Goal: Check status: Check status

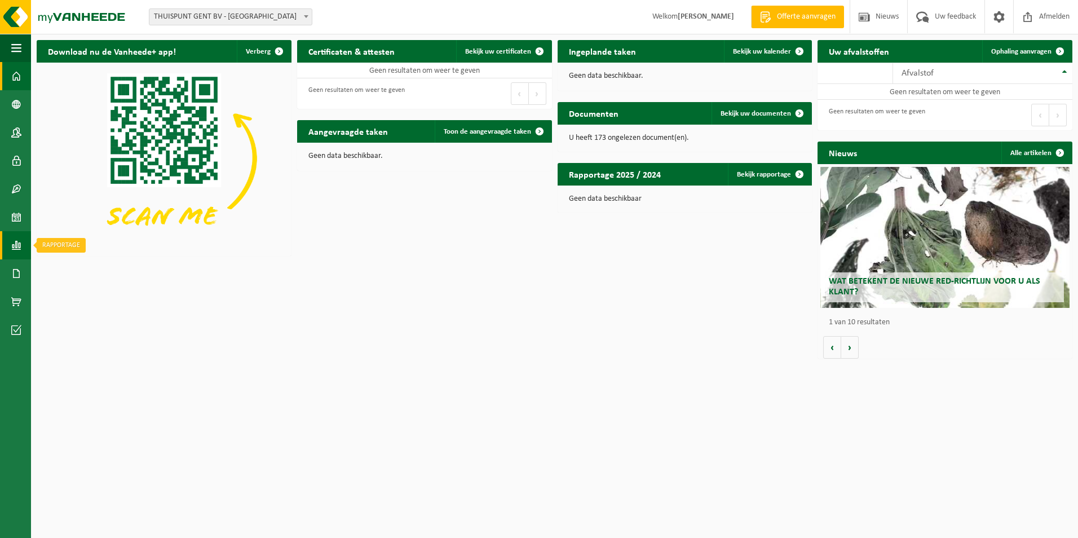
click at [13, 244] on span at bounding box center [16, 245] width 10 height 28
click at [102, 243] on span "In grafiekvorm" at bounding box center [90, 245] width 51 height 21
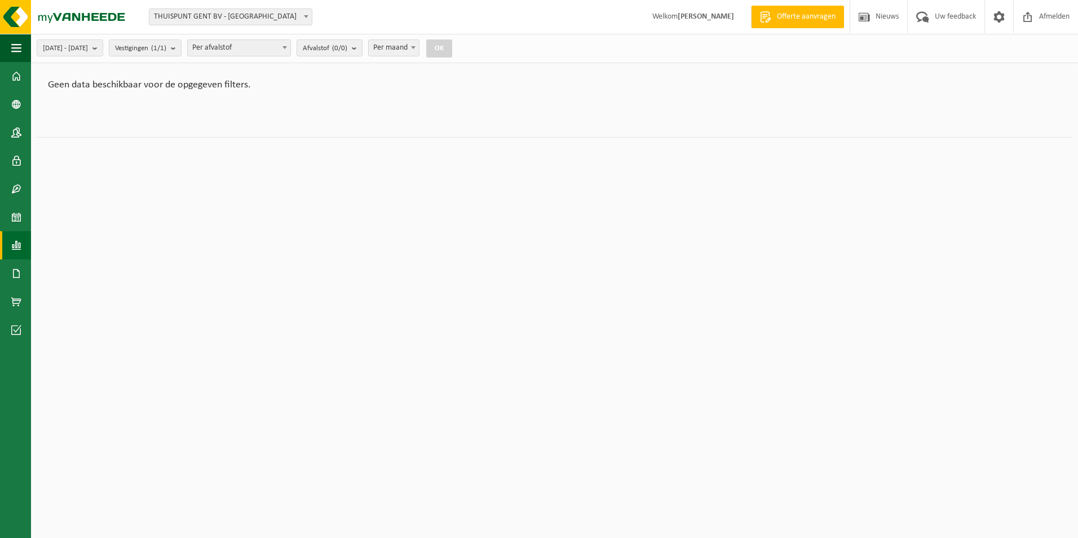
click at [234, 21] on span "THUISPUNT GENT BV - [GEOGRAPHIC_DATA]" at bounding box center [230, 17] width 162 height 16
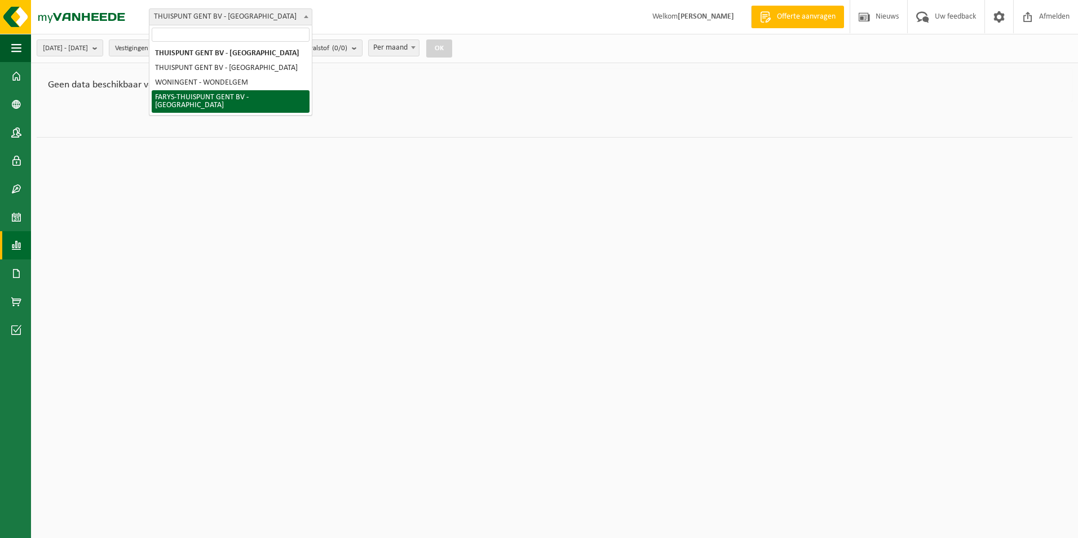
select select "126076"
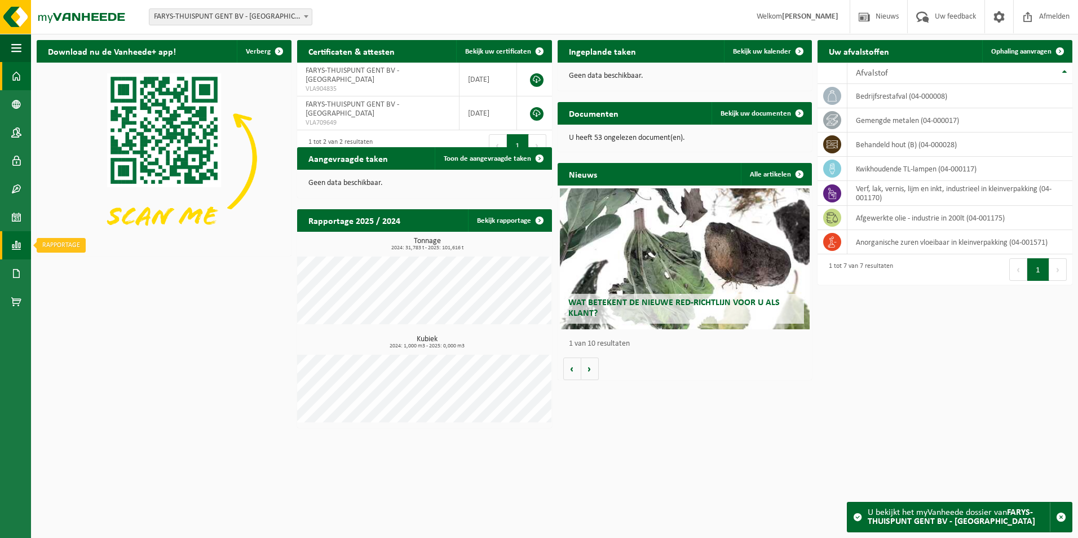
click at [19, 244] on span at bounding box center [16, 245] width 10 height 28
click at [73, 248] on span "In grafiekvorm" at bounding box center [90, 245] width 51 height 21
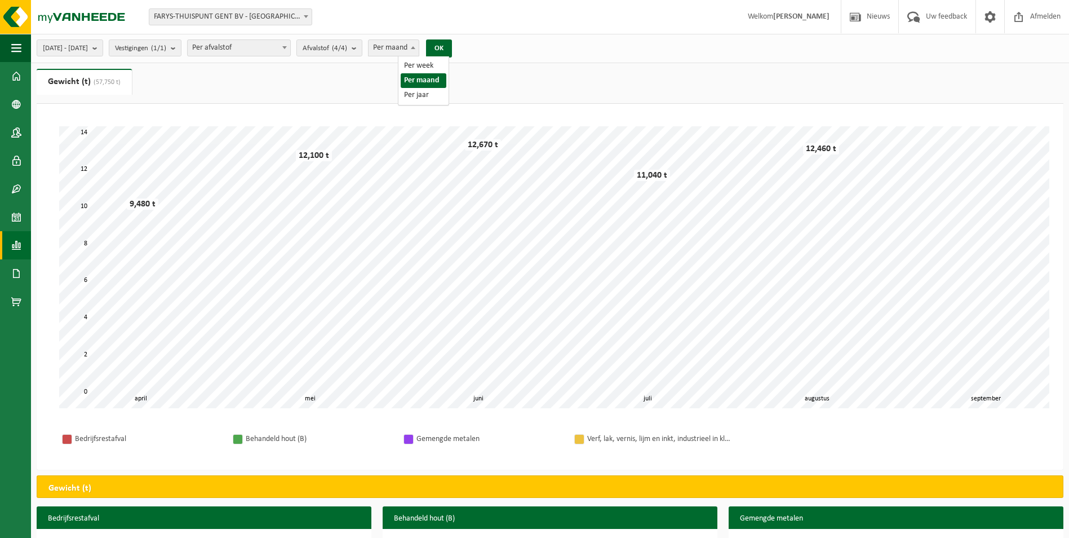
click at [419, 49] on span "Per maand" at bounding box center [394, 48] width 50 height 16
click at [452, 48] on button "OK" at bounding box center [439, 48] width 26 height 18
click at [415, 51] on span "Per jaar" at bounding box center [394, 48] width 50 height 16
select select "2"
click at [452, 51] on button "OK" at bounding box center [439, 48] width 26 height 18
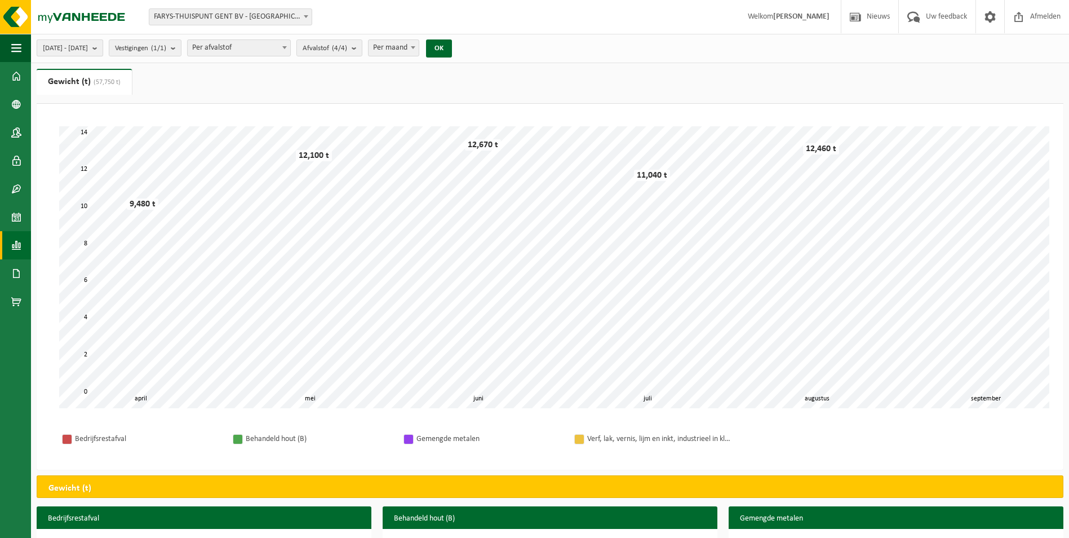
click at [88, 52] on span "2025-04-01 - 2025-09-05" at bounding box center [65, 48] width 45 height 17
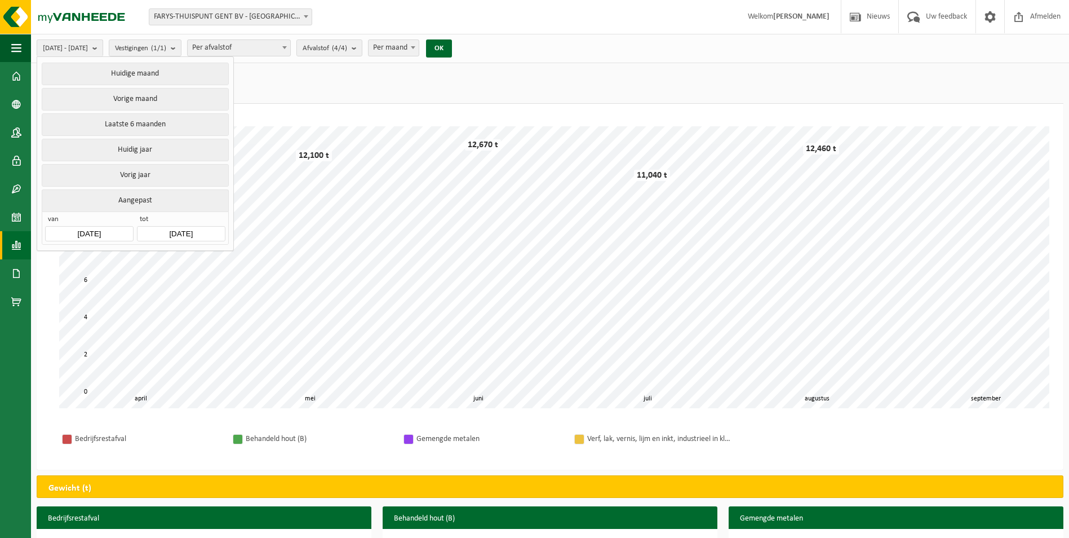
click at [141, 195] on button "Aangepast" at bounding box center [135, 200] width 187 height 22
click at [139, 203] on button "Aangepast" at bounding box center [135, 200] width 187 height 22
click at [135, 125] on button "Laatste 6 maanden" at bounding box center [135, 124] width 187 height 23
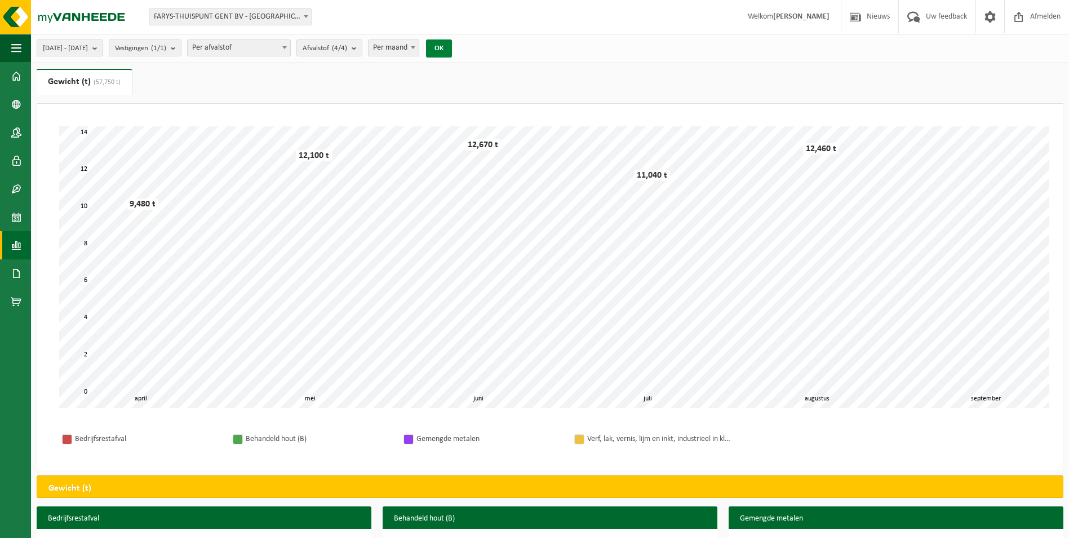
click at [452, 44] on button "OK" at bounding box center [439, 48] width 26 height 18
click at [88, 50] on span "2025-04-01 - 2025-09-05" at bounding box center [65, 48] width 45 height 17
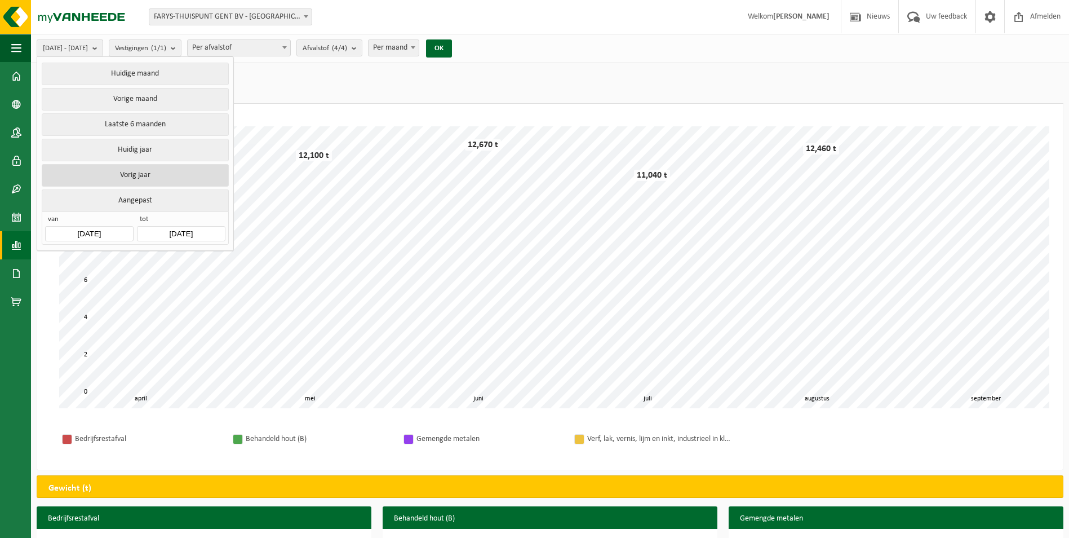
click at [153, 171] on button "Vorig jaar" at bounding box center [135, 175] width 187 height 23
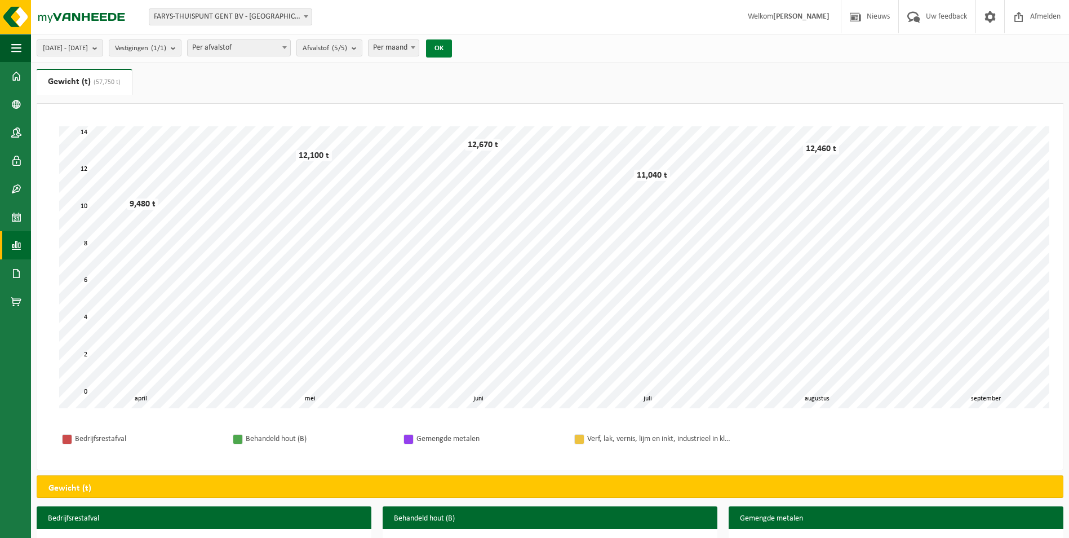
click at [452, 51] on button "OK" at bounding box center [439, 48] width 26 height 18
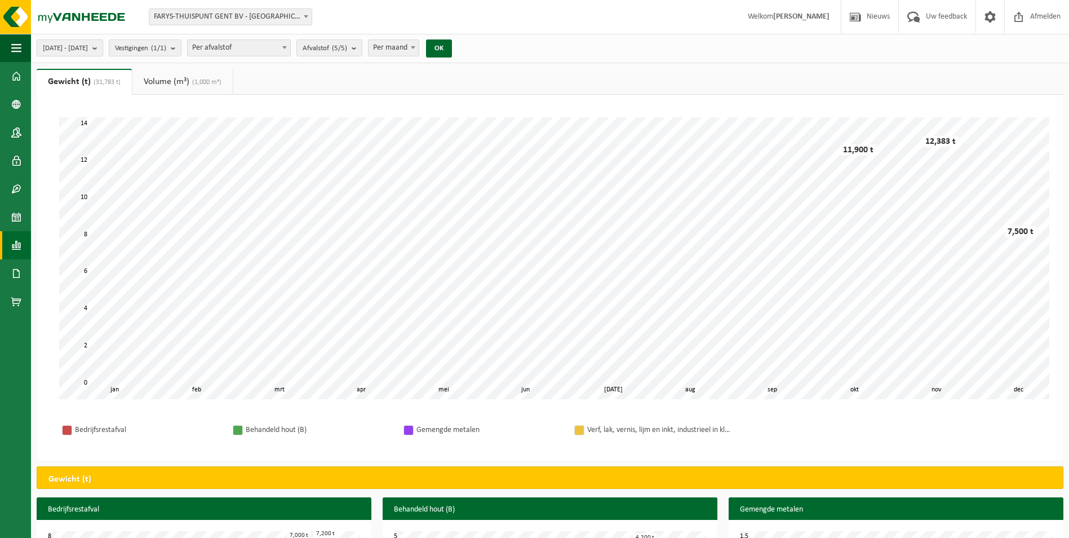
click at [88, 53] on span "2024-01-01 - 2024-12-31" at bounding box center [65, 48] width 45 height 17
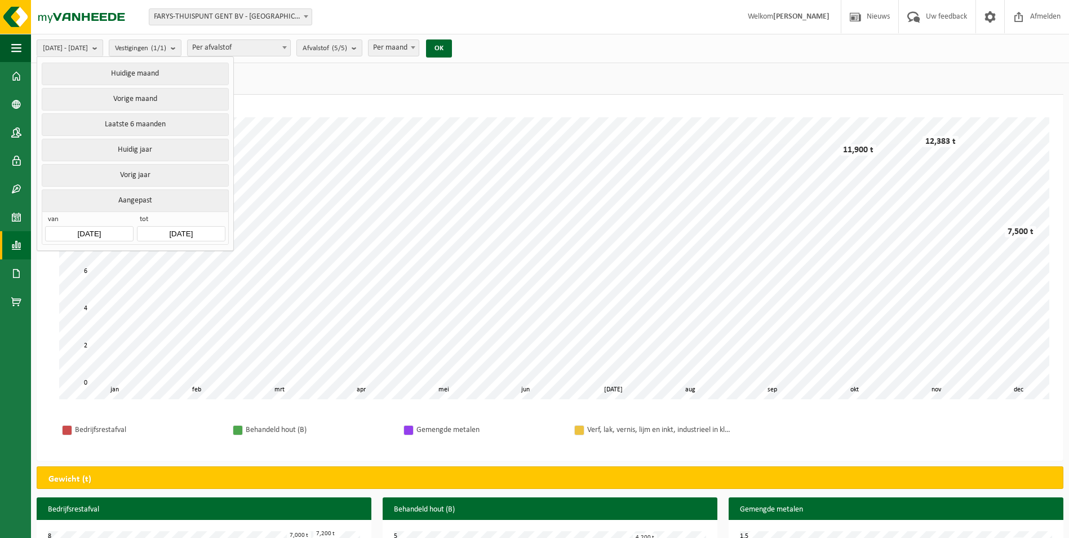
click at [147, 202] on button "Aangepast" at bounding box center [135, 200] width 187 height 22
click at [114, 229] on input "2024-01-01" at bounding box center [89, 233] width 88 height 15
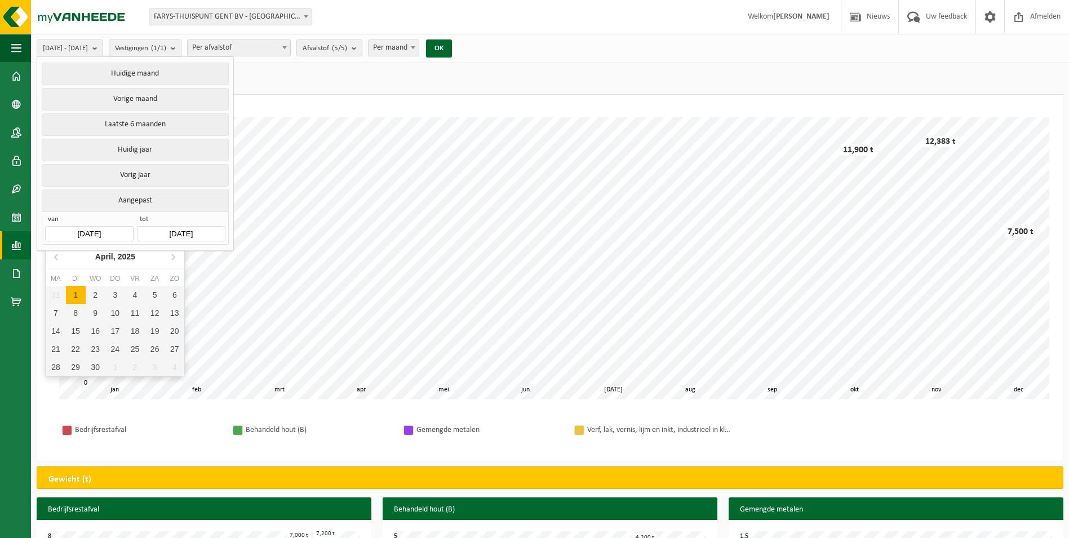
click at [185, 230] on input "2024-12-31" at bounding box center [181, 233] width 88 height 15
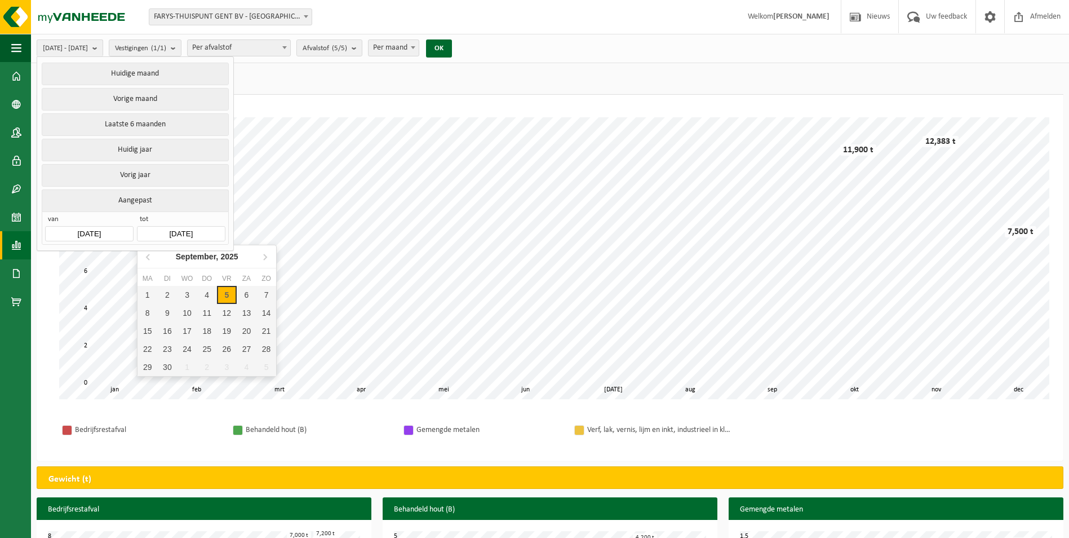
click at [103, 229] on input "2024-01-01" at bounding box center [89, 233] width 88 height 15
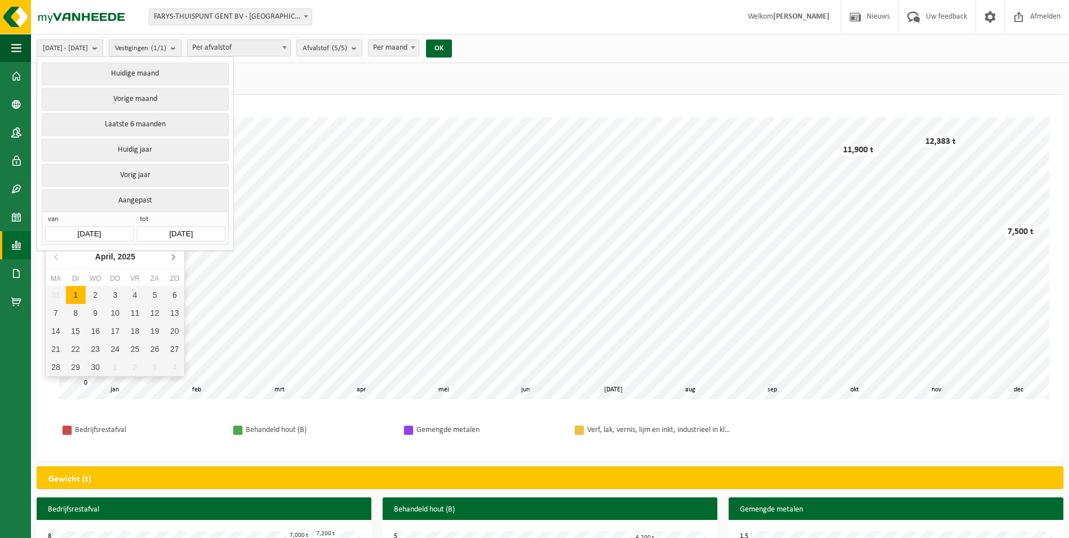
click at [173, 258] on icon at bounding box center [173, 257] width 3 height 6
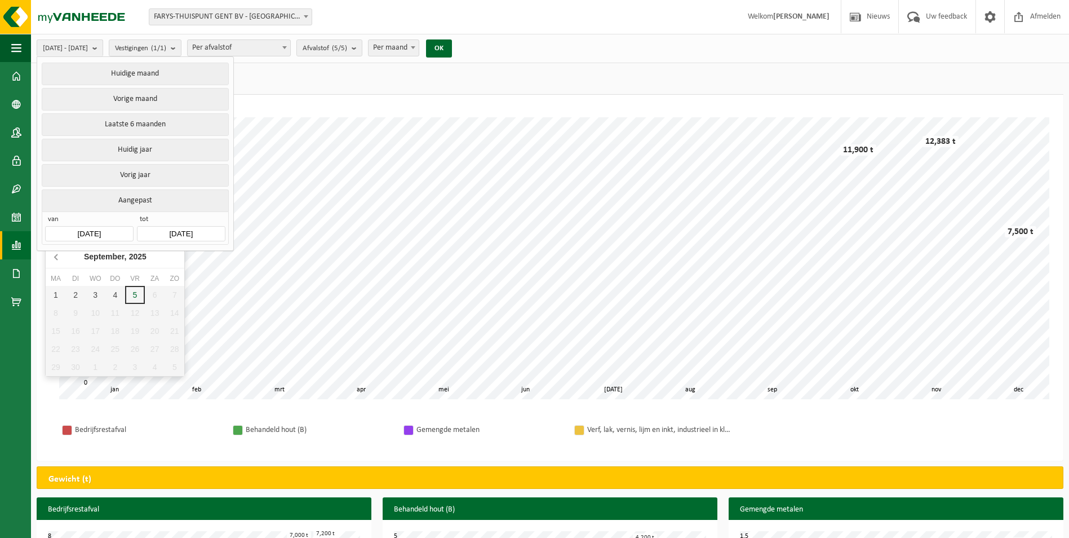
click at [55, 255] on icon at bounding box center [57, 256] width 18 height 18
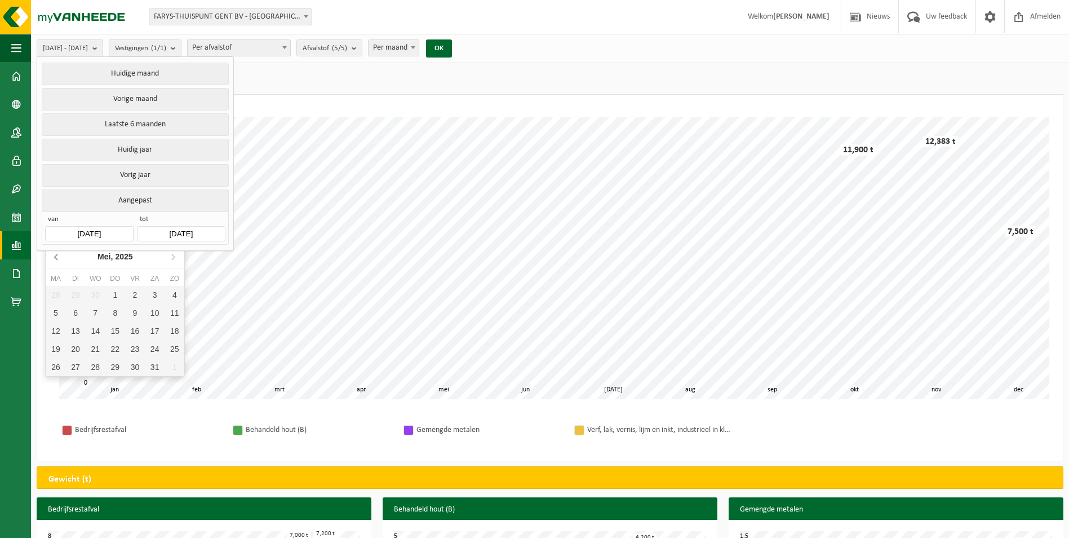
click at [55, 255] on icon at bounding box center [57, 256] width 18 height 18
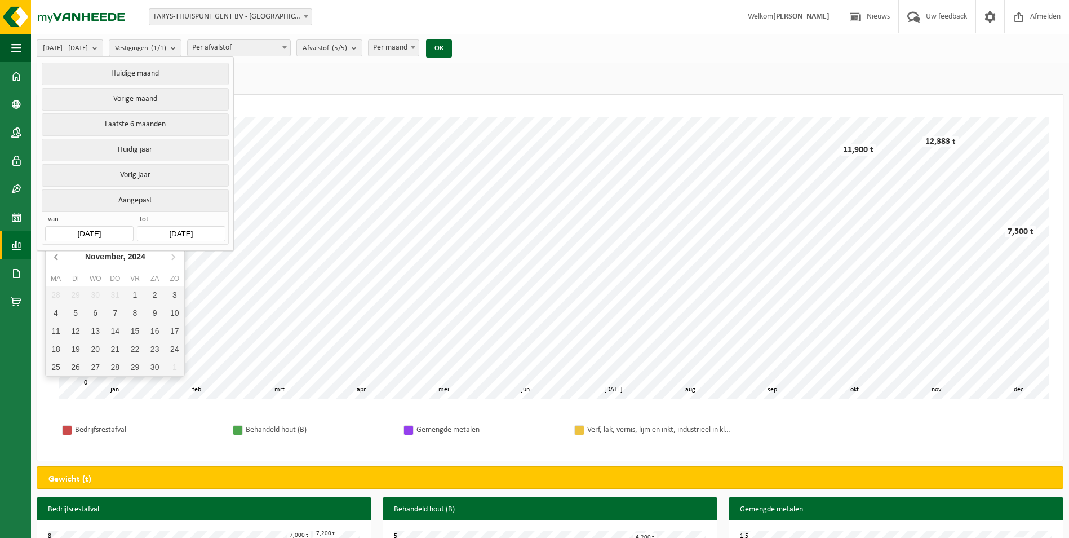
click at [55, 255] on icon at bounding box center [57, 256] width 18 height 18
click at [166, 257] on icon at bounding box center [173, 256] width 18 height 18
click at [112, 312] on div "5" at bounding box center [115, 313] width 20 height 18
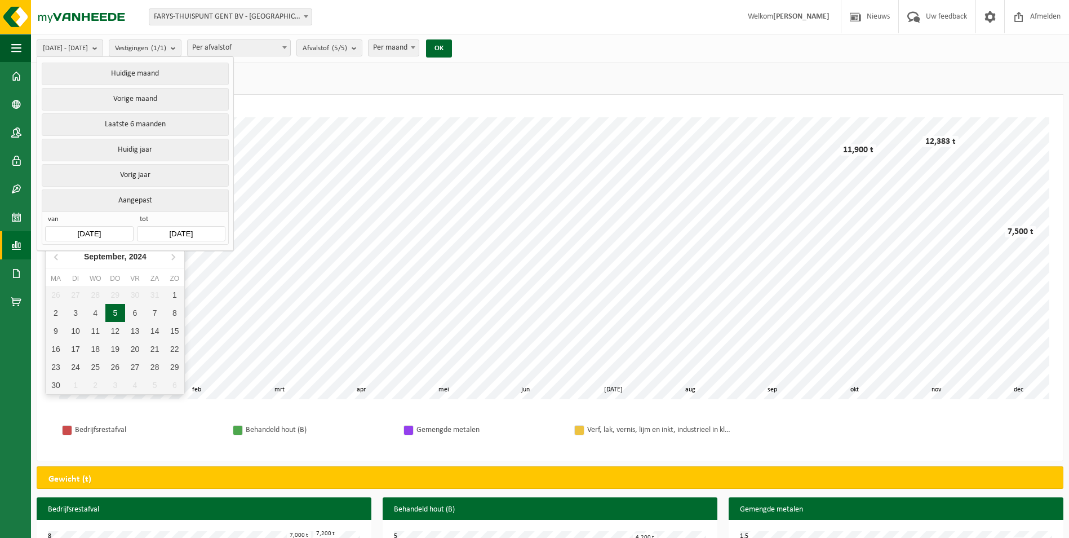
type input "2024-09-05"
type input "2025-09-05"
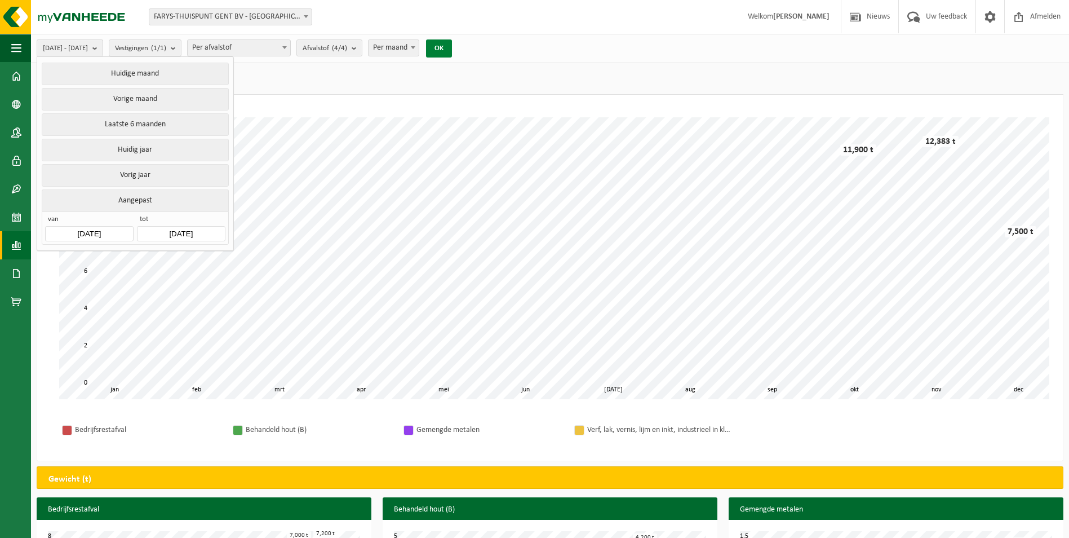
click at [452, 51] on button "OK" at bounding box center [439, 48] width 26 height 18
